Goal: Information Seeking & Learning: Learn about a topic

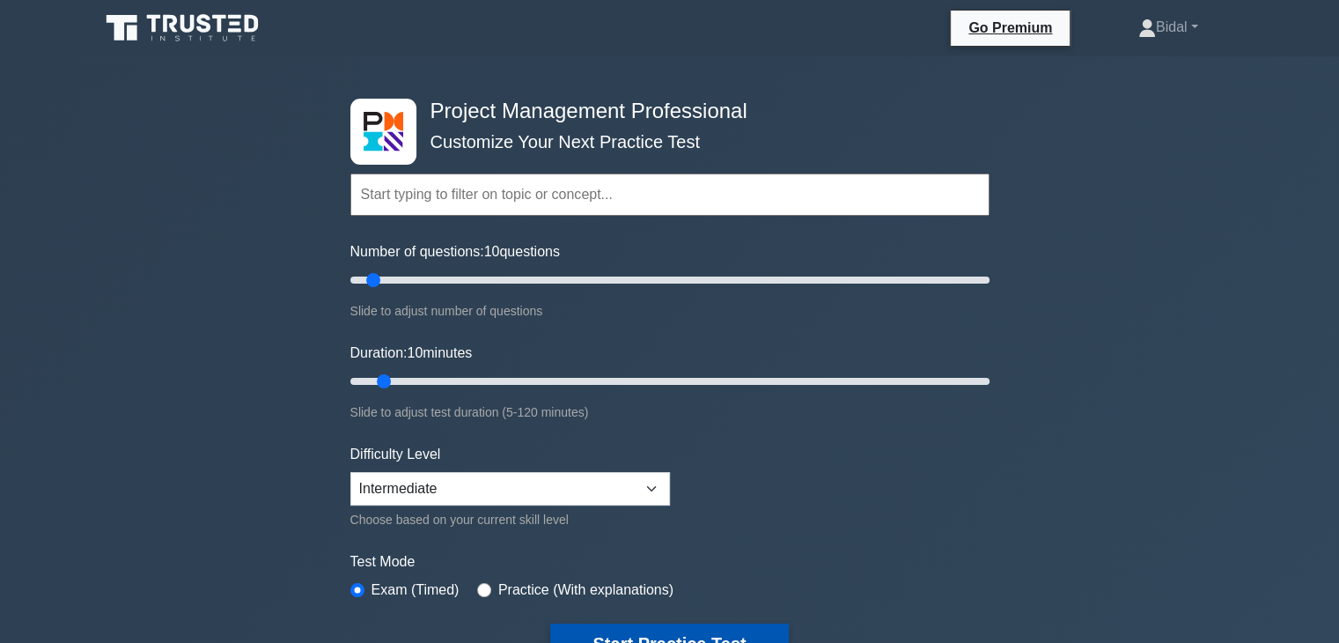
click at [615, 634] on button "Start Practice Test" at bounding box center [669, 643] width 238 height 40
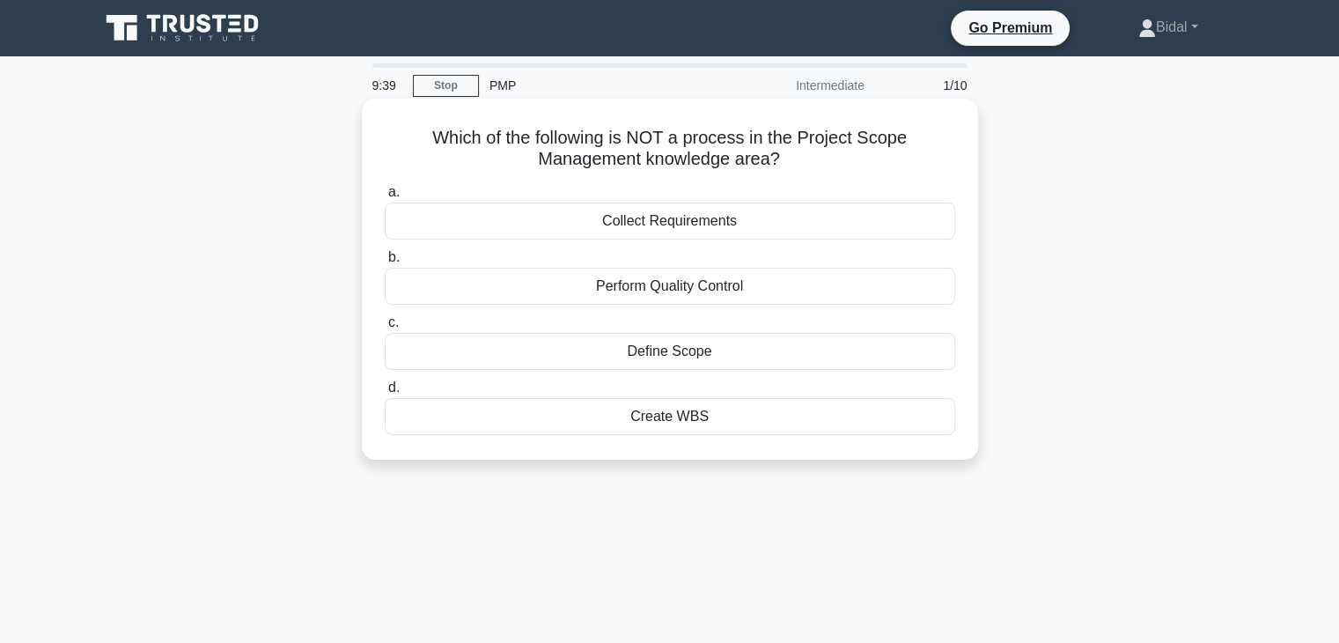
click at [708, 284] on div "Perform Quality Control" at bounding box center [670, 286] width 570 height 37
click at [385, 263] on input "b. Perform Quality Control" at bounding box center [385, 257] width 0 height 11
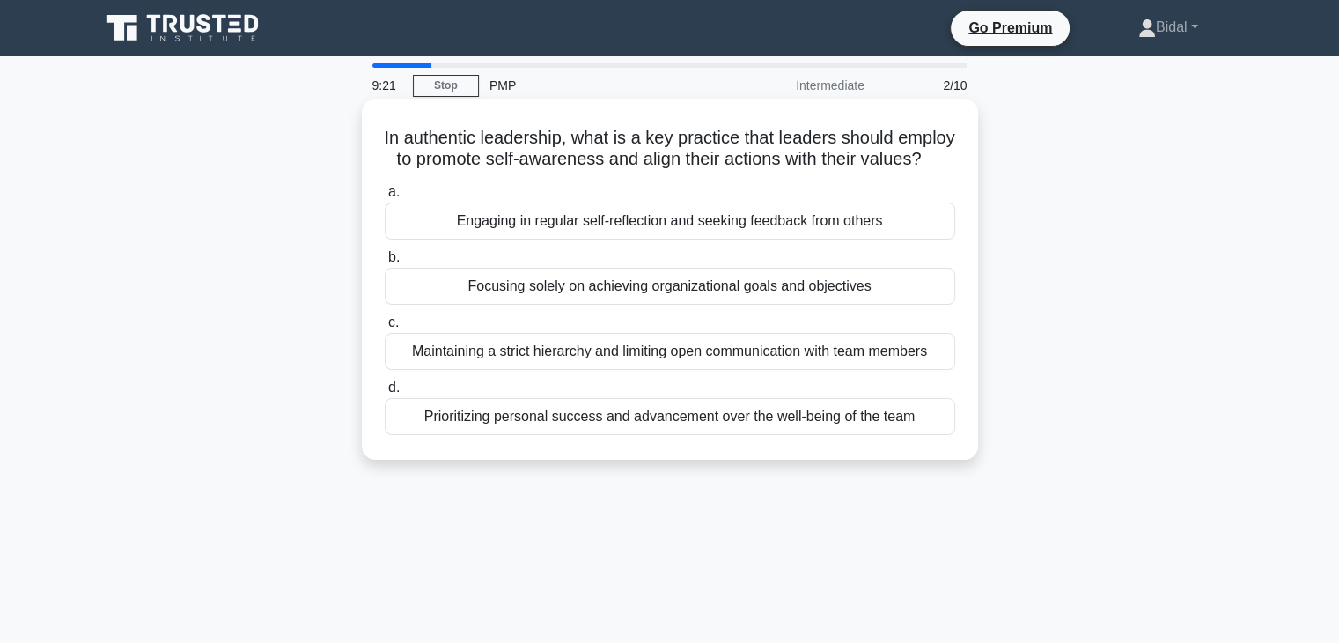
click at [707, 239] on div "Engaging in regular self-reflection and seeking feedback from others" at bounding box center [670, 220] width 570 height 37
click at [385, 198] on input "a. Engaging in regular self-reflection and seeking feedback from others" at bounding box center [385, 192] width 0 height 11
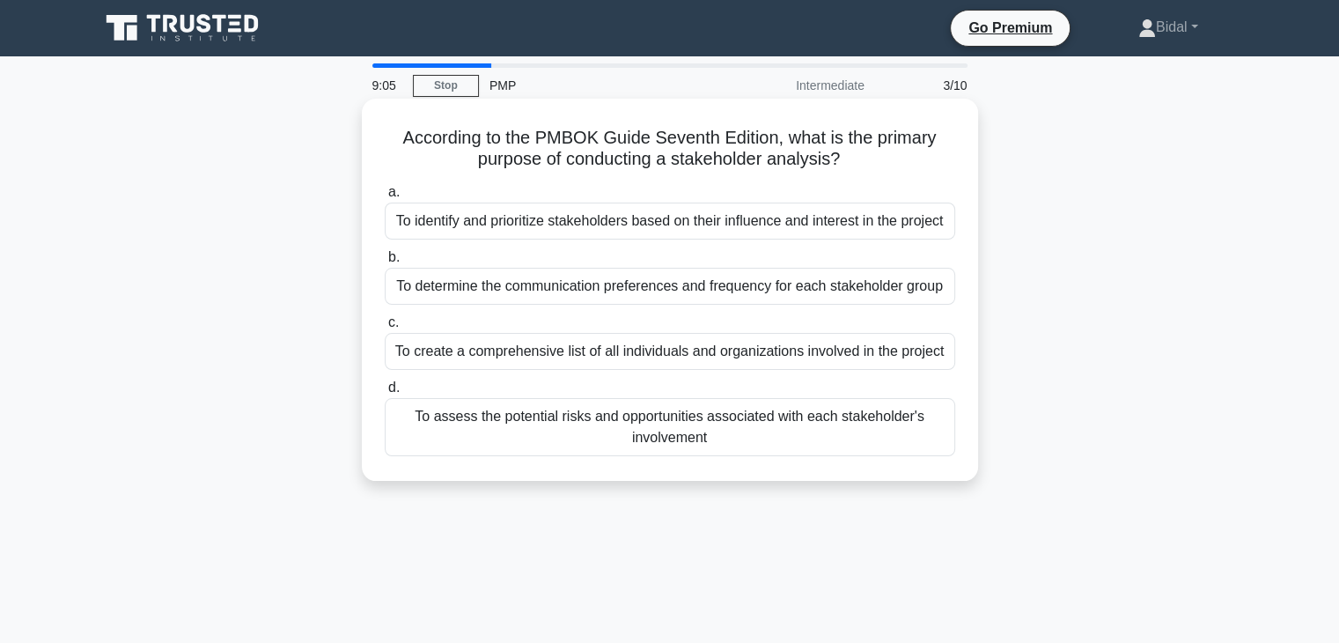
click at [620, 353] on div "To create a comprehensive list of all individuals and organizations involved in…" at bounding box center [670, 351] width 570 height 37
click at [385, 328] on input "c. To create a comprehensive list of all individuals and organizations involved…" at bounding box center [385, 322] width 0 height 11
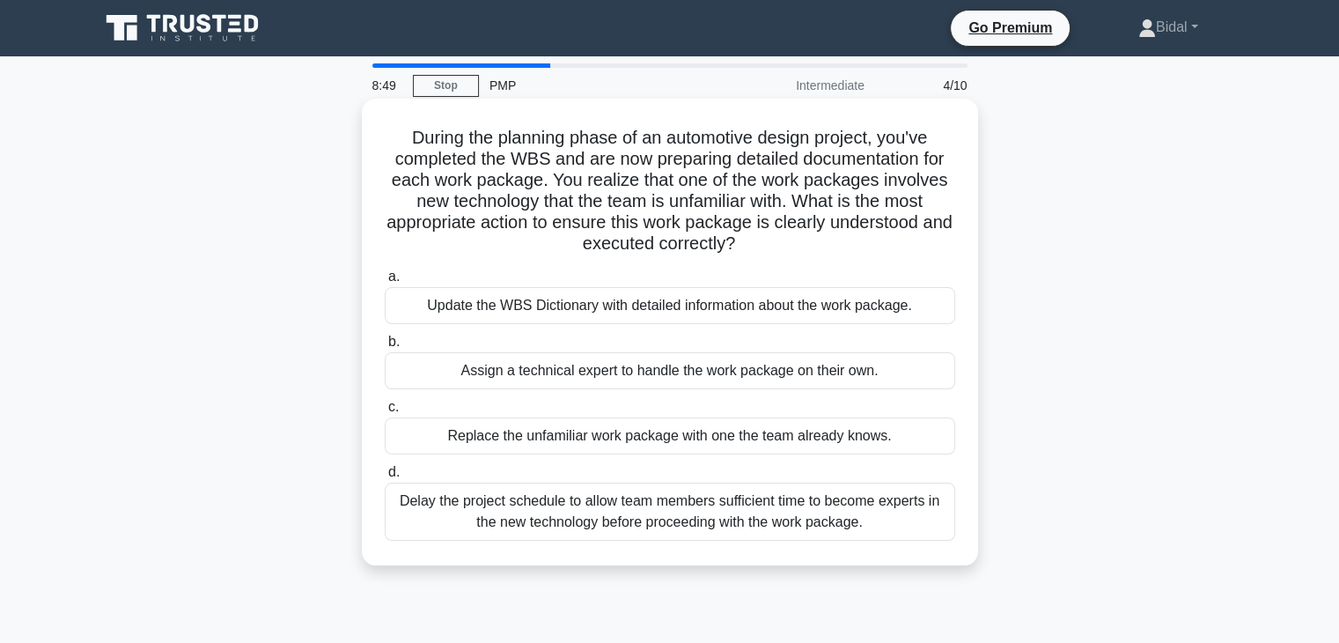
click at [655, 311] on div "Update the WBS Dictionary with detailed information about the work package." at bounding box center [670, 305] width 570 height 37
click at [385, 283] on input "a. Update the WBS Dictionary with detailed information about the work package." at bounding box center [385, 276] width 0 height 11
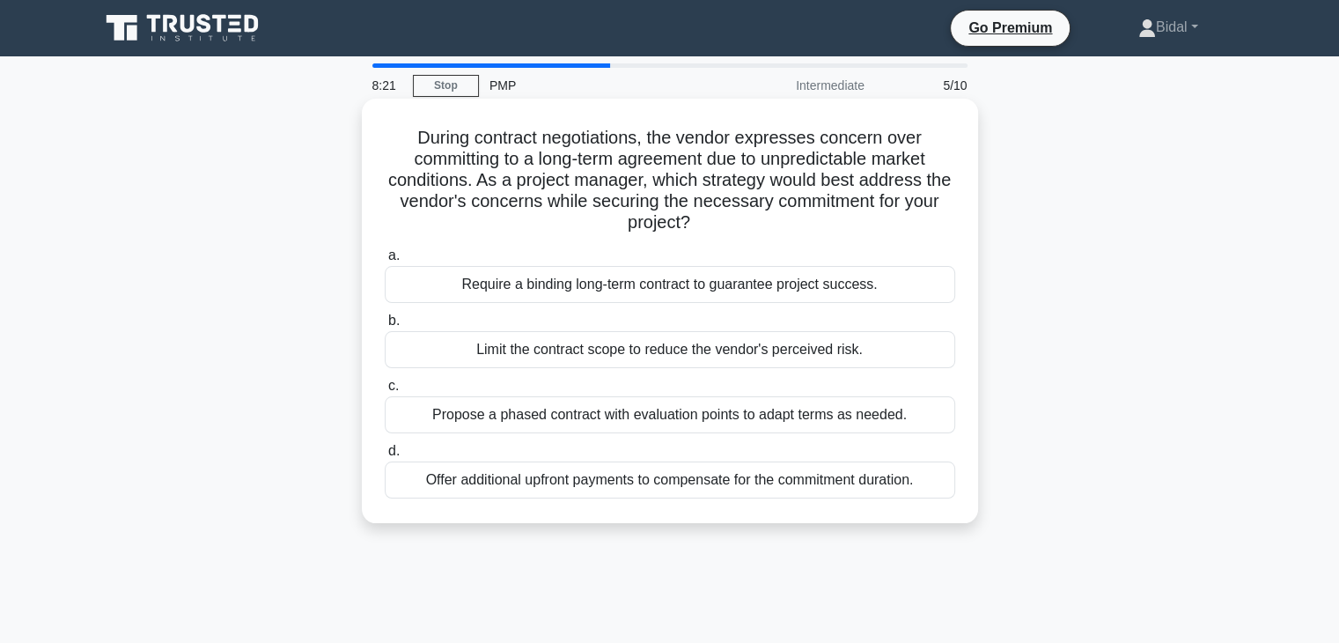
click at [637, 414] on div "Propose a phased contract with evaluation points to adapt terms as needed." at bounding box center [670, 414] width 570 height 37
click at [385, 392] on input "c. Propose a phased contract with evaluation points to adapt terms as needed." at bounding box center [385, 385] width 0 height 11
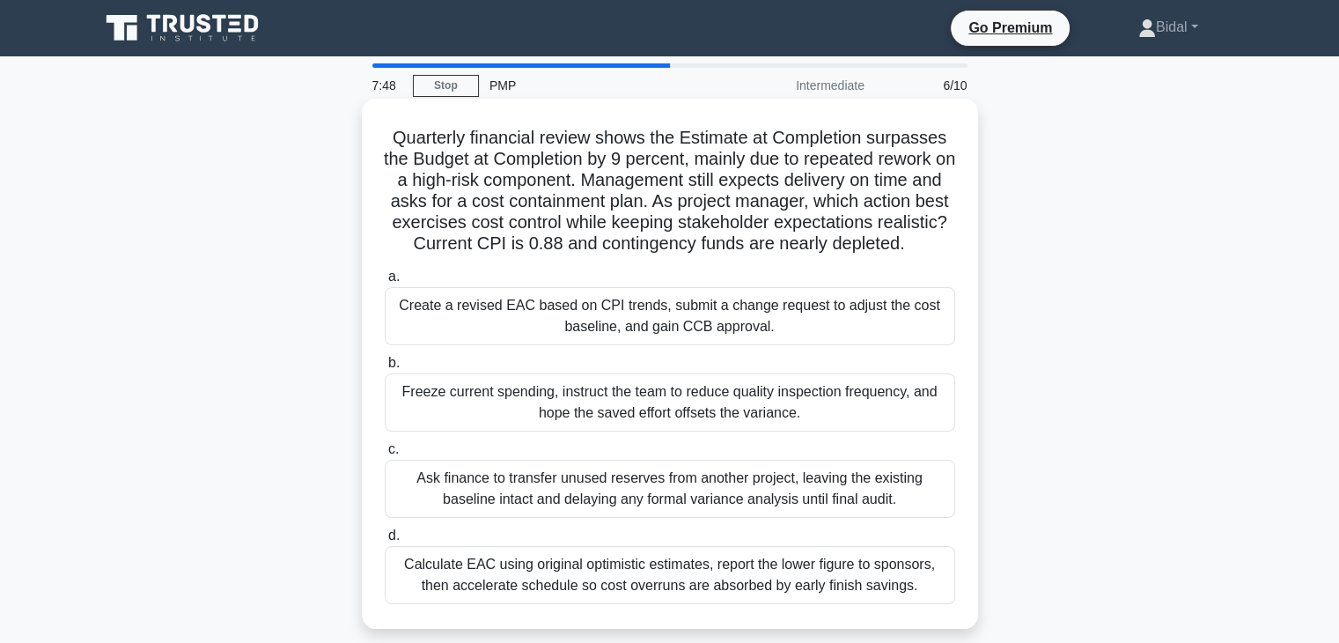
click at [561, 592] on div "Calculate EAC using original optimistic estimates, report the lower figure to s…" at bounding box center [670, 575] width 570 height 58
click at [385, 541] on input "d. Calculate EAC using original optimistic estimates, report the lower figure t…" at bounding box center [385, 535] width 0 height 11
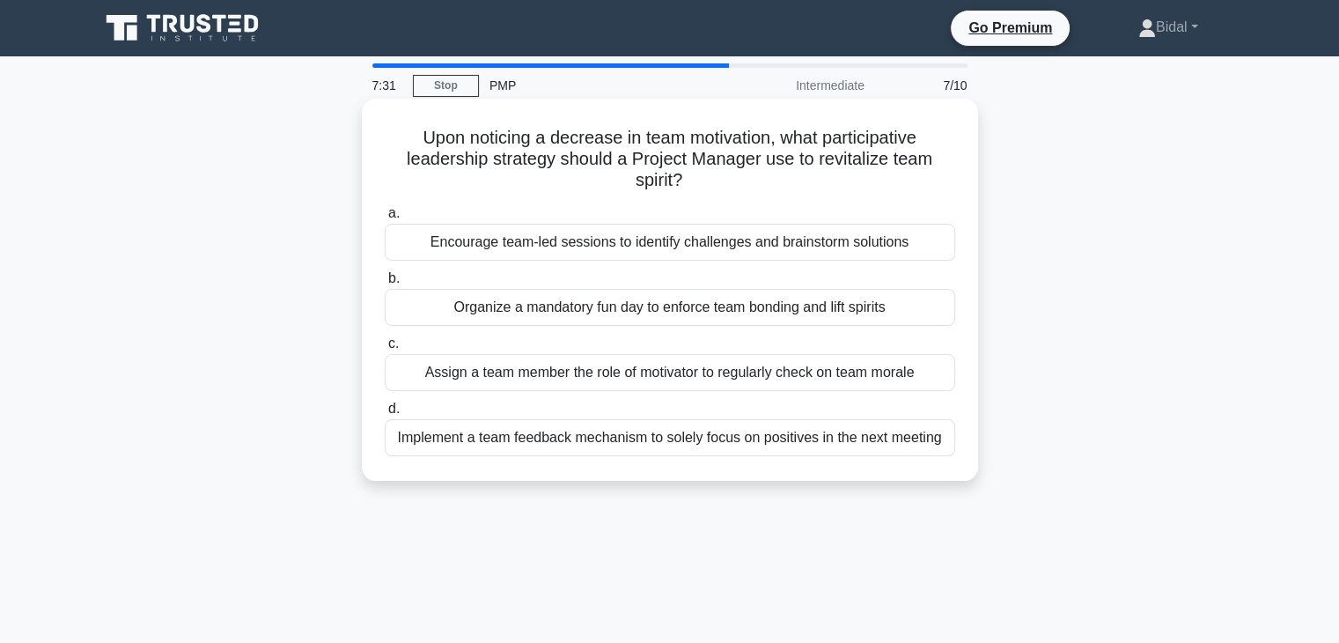
click at [560, 314] on div "Organize a mandatory fun day to enforce team bonding and lift spirits" at bounding box center [670, 307] width 570 height 37
click at [385, 284] on input "b. Organize a mandatory fun day to enforce team bonding and lift spirits" at bounding box center [385, 278] width 0 height 11
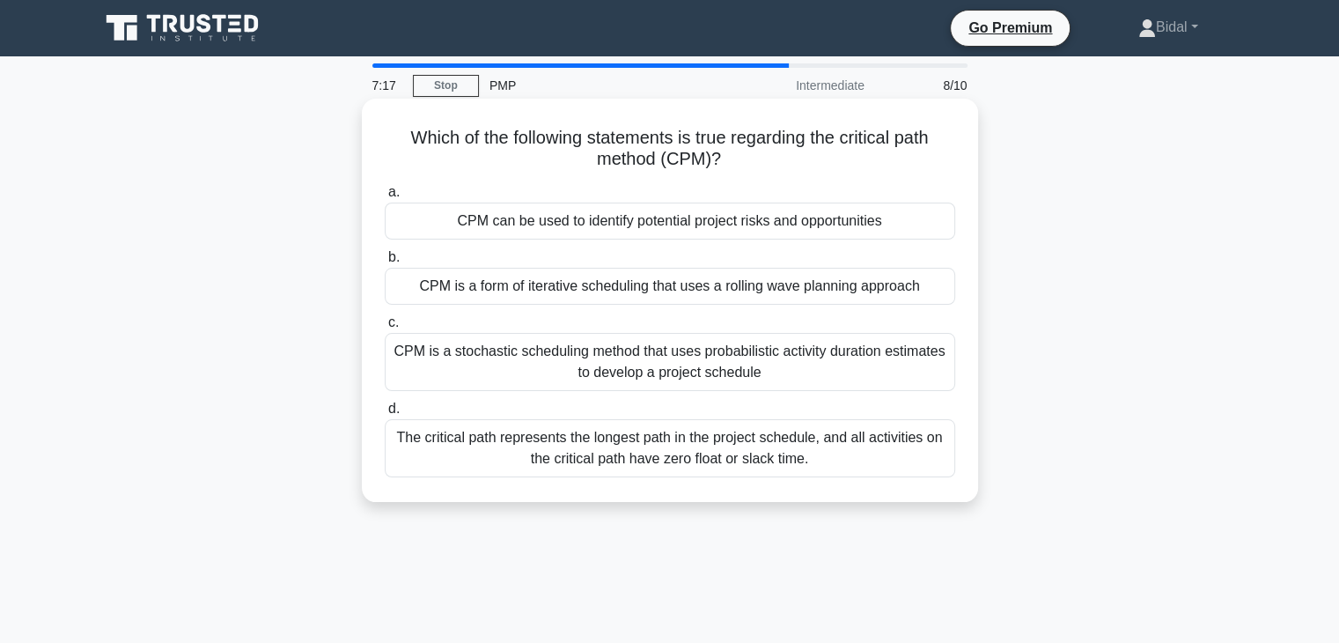
click at [528, 439] on div "The critical path represents the longest path in the project schedule, and all …" at bounding box center [670, 448] width 570 height 58
click at [385, 415] on input "d. The critical path represents the longest path in the project schedule, and a…" at bounding box center [385, 408] width 0 height 11
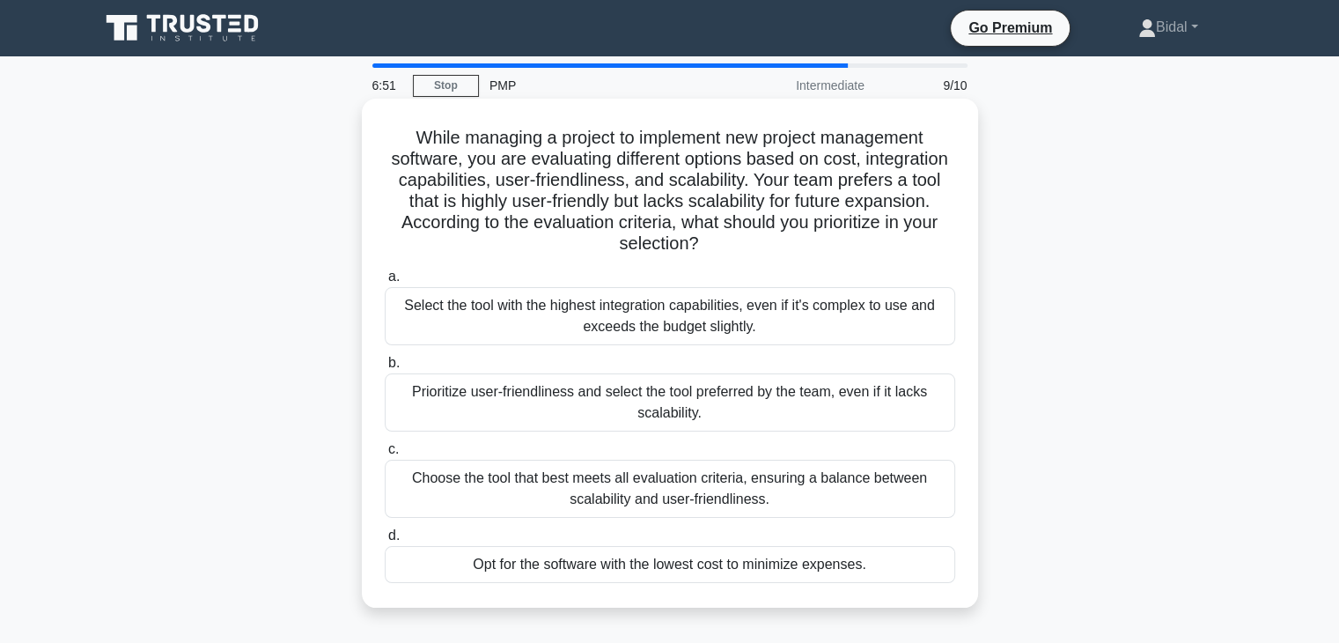
click at [631, 495] on div "Choose the tool that best meets all evaluation criteria, ensuring a balance bet…" at bounding box center [670, 489] width 570 height 58
click at [385, 455] on input "c. Choose the tool that best meets all evaluation criteria, ensuring a balance …" at bounding box center [385, 449] width 0 height 11
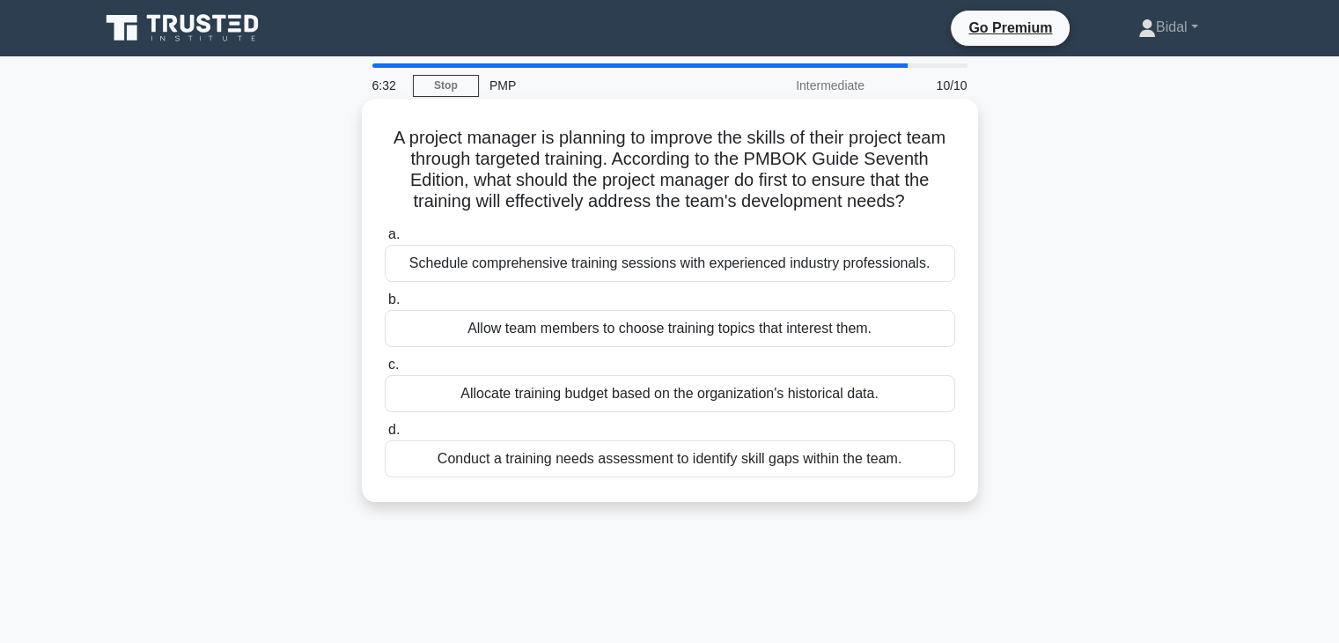
click at [586, 477] on div "Conduct a training needs assessment to identify skill gaps within the team." at bounding box center [670, 458] width 570 height 37
click at [385, 436] on input "d. Conduct a training needs assessment to identify skill gaps within the team." at bounding box center [385, 429] width 0 height 11
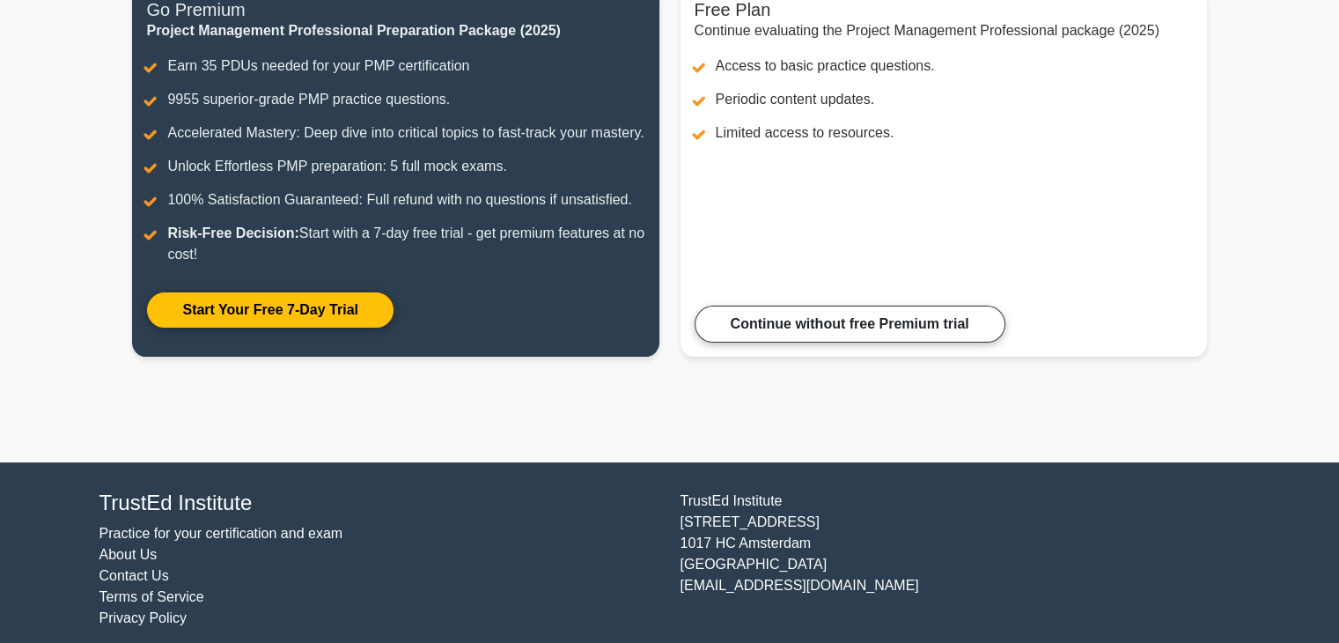
scroll to position [221, 0]
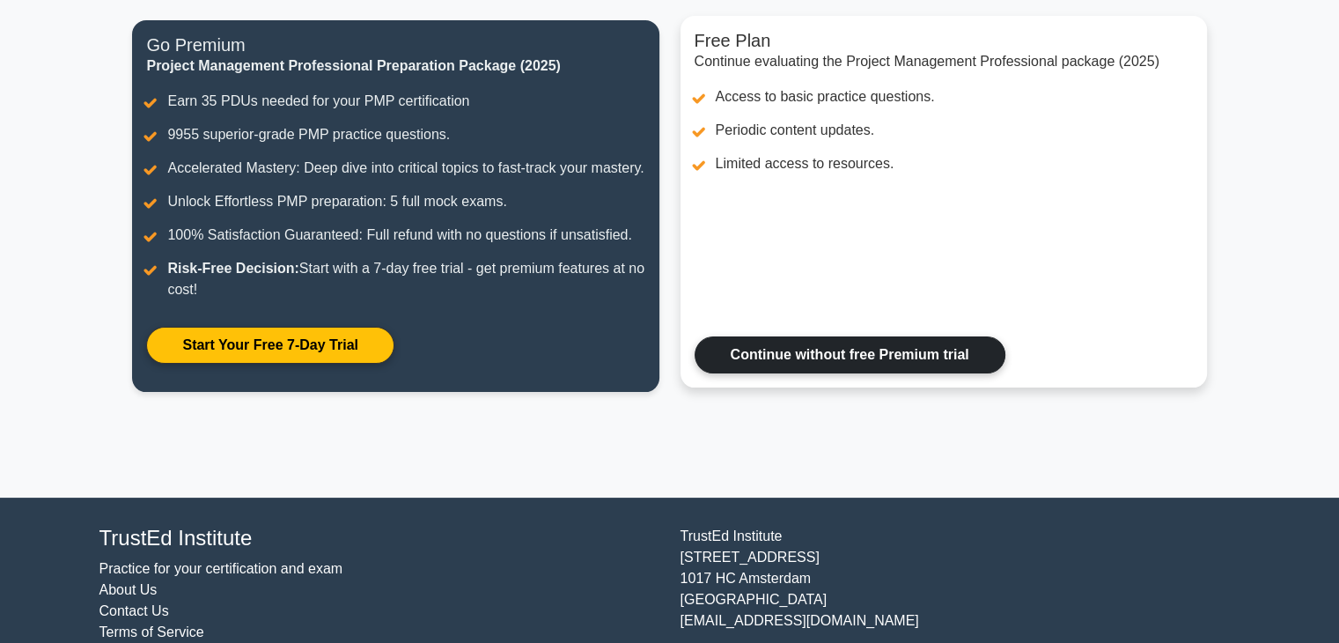
click at [946, 373] on link "Continue without free Premium trial" at bounding box center [850, 354] width 311 height 37
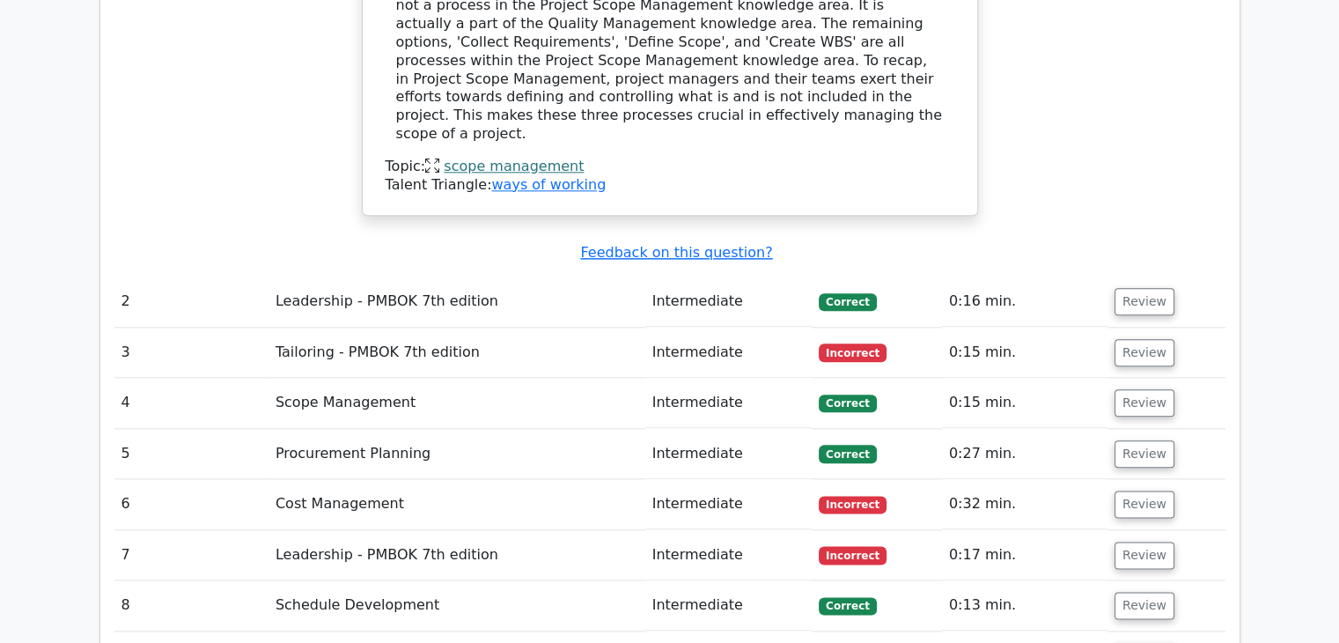
scroll to position [2043, 0]
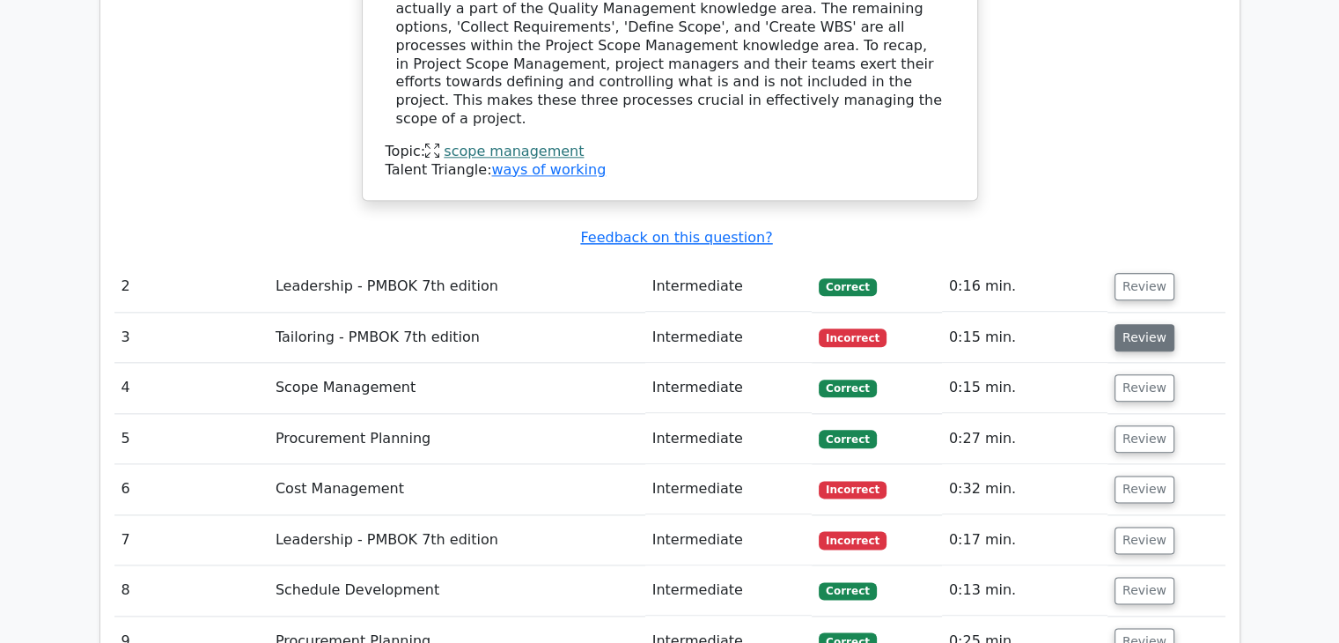
click at [1134, 324] on button "Review" at bounding box center [1145, 337] width 60 height 27
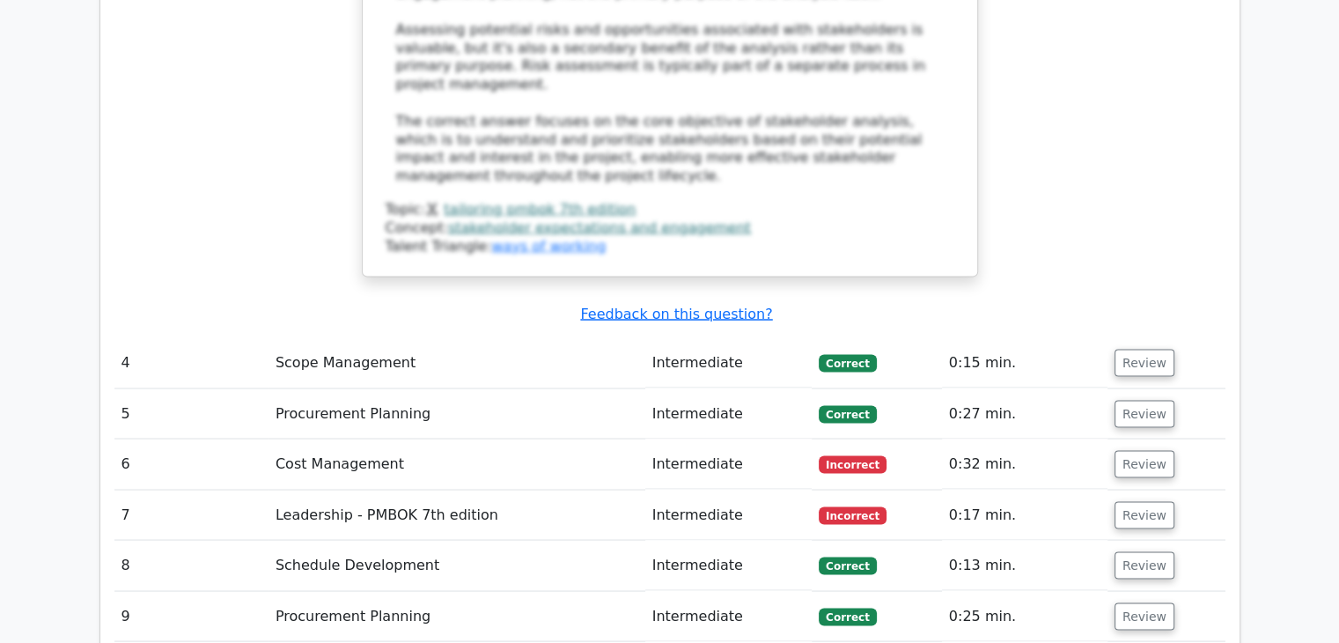
scroll to position [3169, 0]
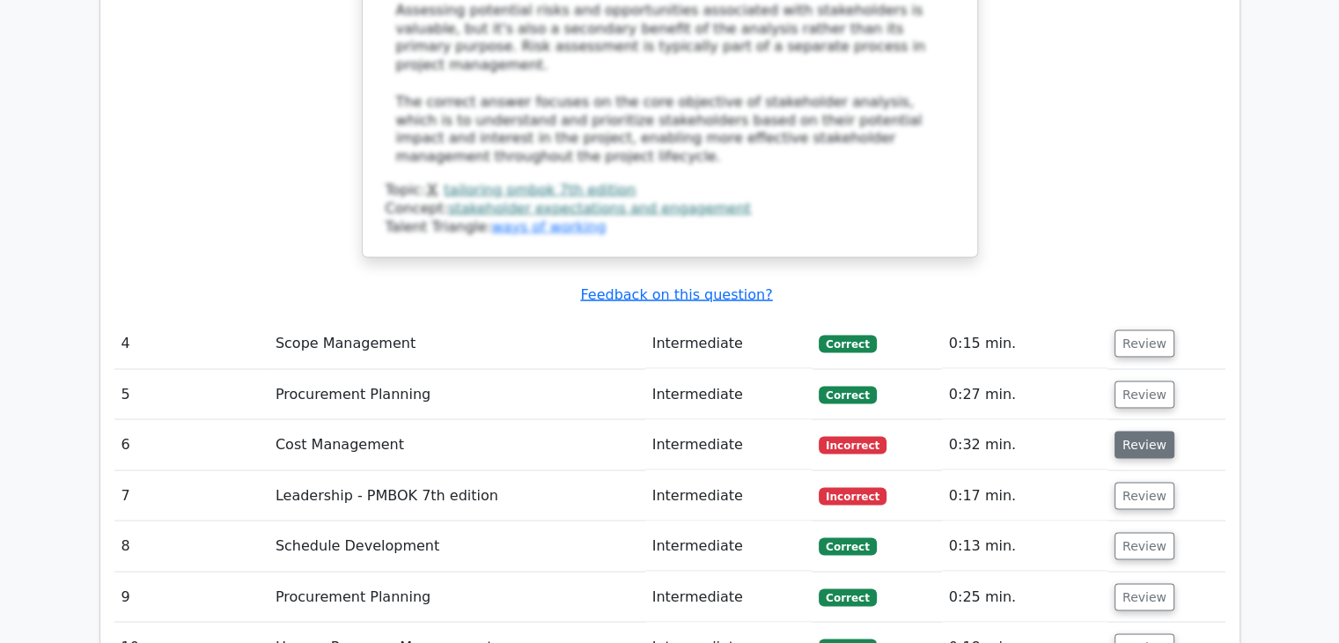
click at [1134, 431] on button "Review" at bounding box center [1145, 444] width 60 height 27
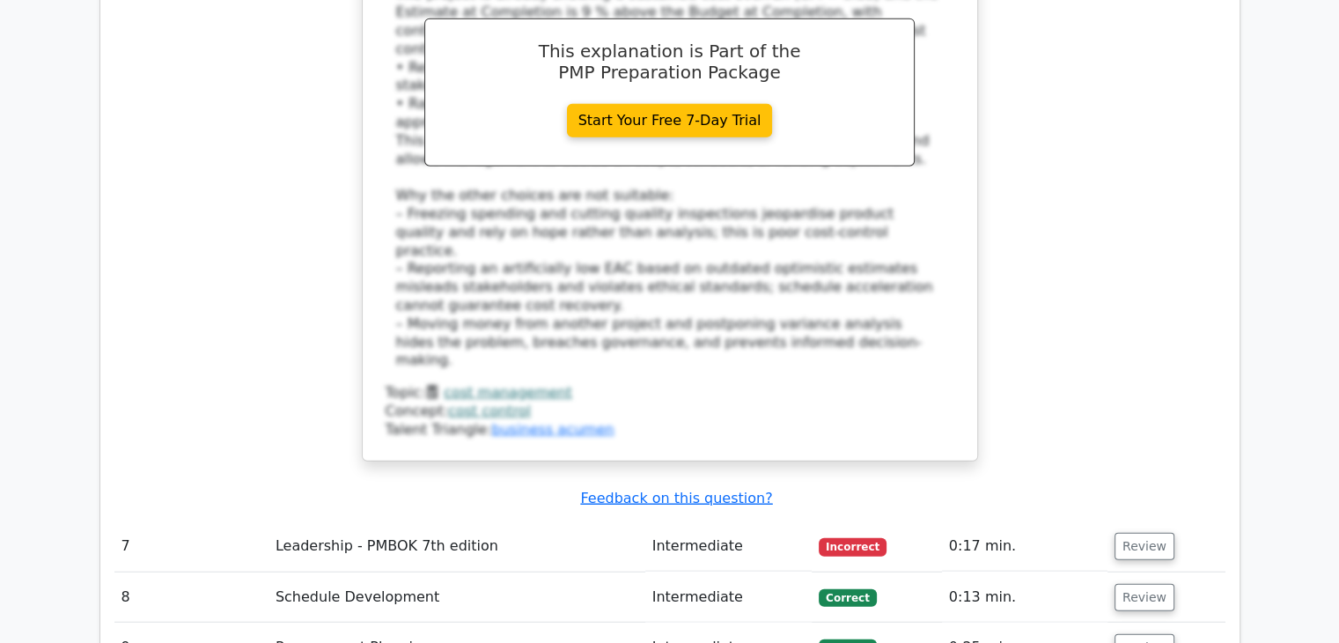
scroll to position [4261, 0]
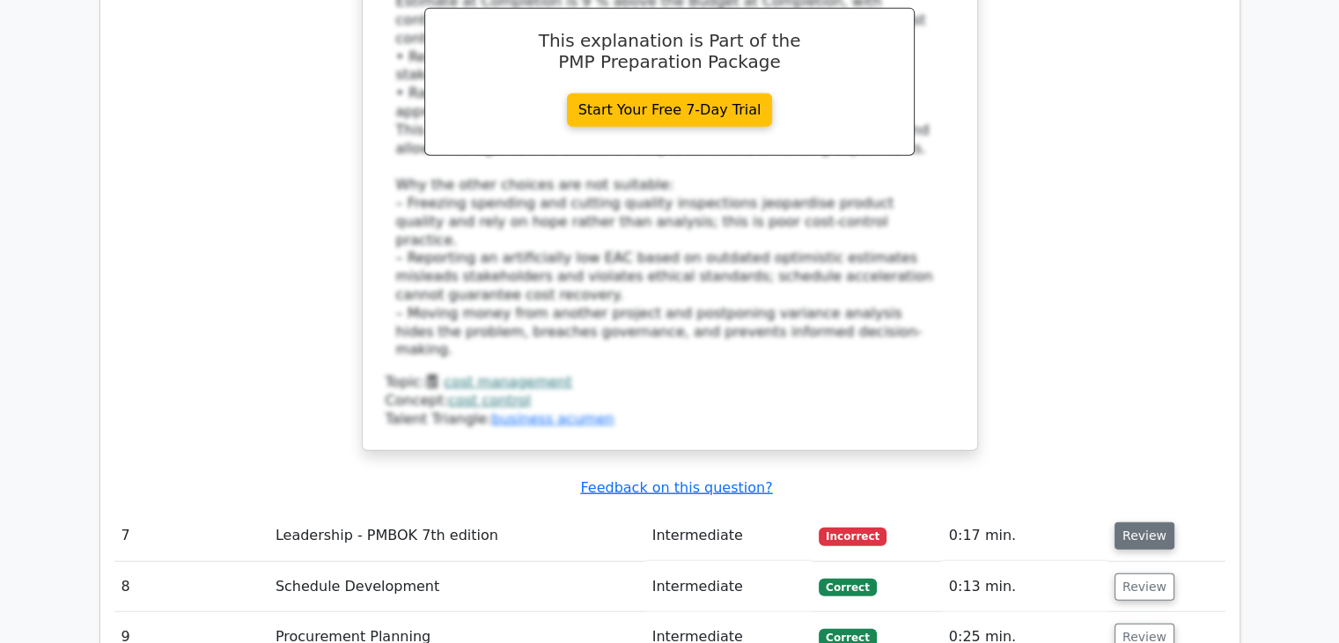
click at [1130, 522] on button "Review" at bounding box center [1145, 535] width 60 height 27
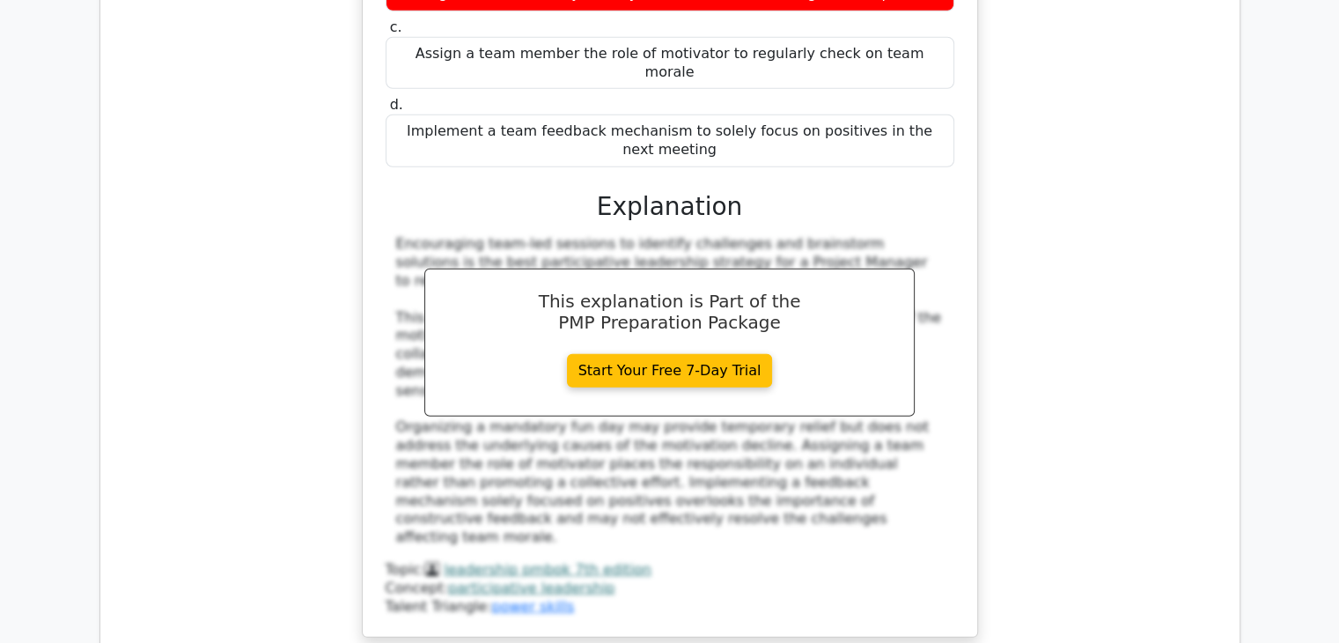
scroll to position [5099, 0]
